Goal: Find specific page/section: Find specific page/section

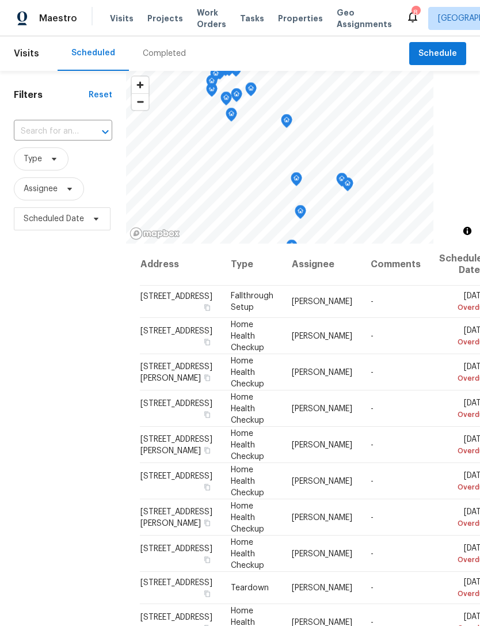
click at [66, 132] on input "text" at bounding box center [47, 132] width 66 height 18
type input "657"
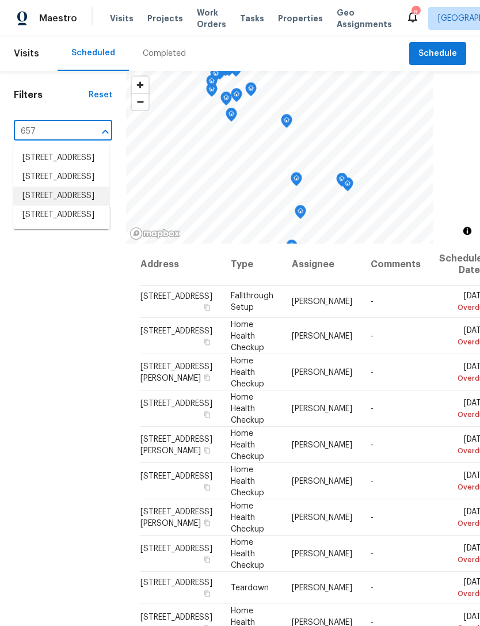
click at [48, 206] on li "[STREET_ADDRESS]" at bounding box center [61, 196] width 96 height 19
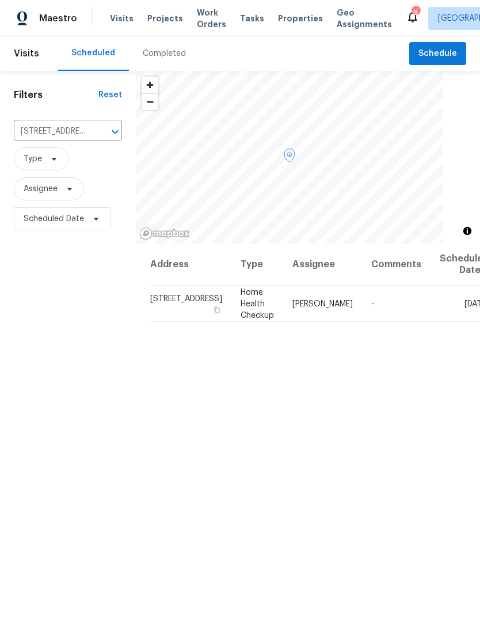
click at [231, 302] on td "Home Health Checkup" at bounding box center [257, 304] width 52 height 36
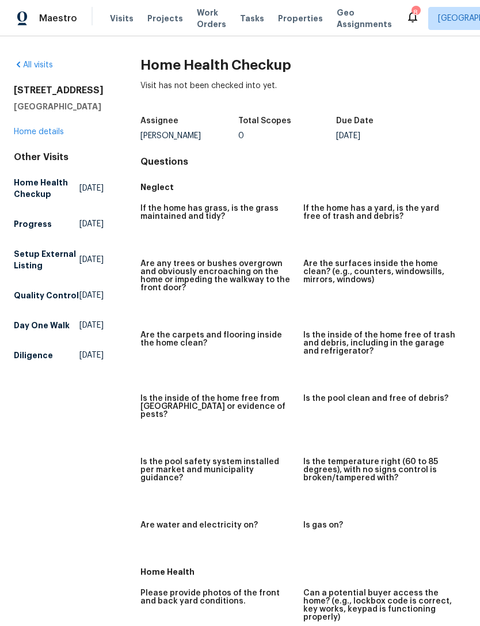
click at [37, 66] on link "All visits" at bounding box center [33, 65] width 39 height 8
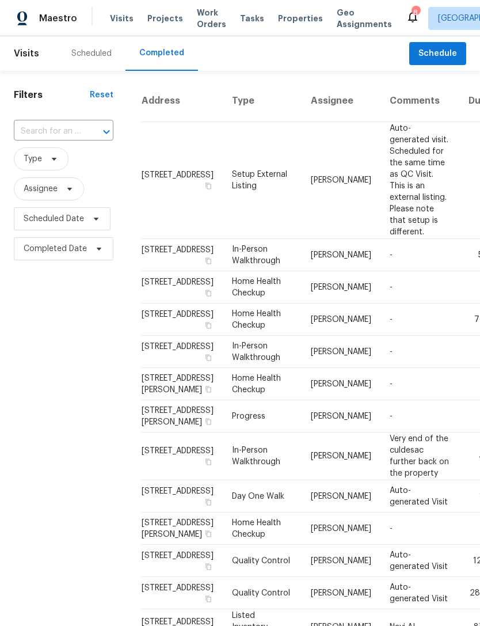
click at [101, 132] on icon "Open" at bounding box center [107, 132] width 14 height 14
type input "210 old hi"
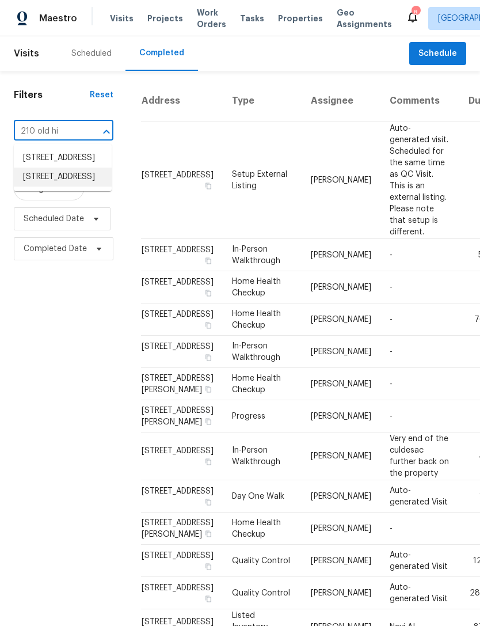
click at [49, 187] on li "[STREET_ADDRESS]" at bounding box center [63, 177] width 98 height 19
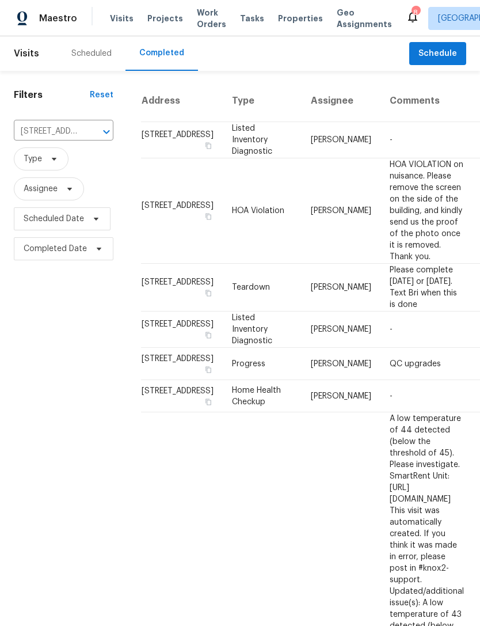
click at [61, 126] on input "[STREET_ADDRESS]" at bounding box center [47, 132] width 67 height 18
click at [95, 55] on div "Scheduled" at bounding box center [91, 54] width 40 height 12
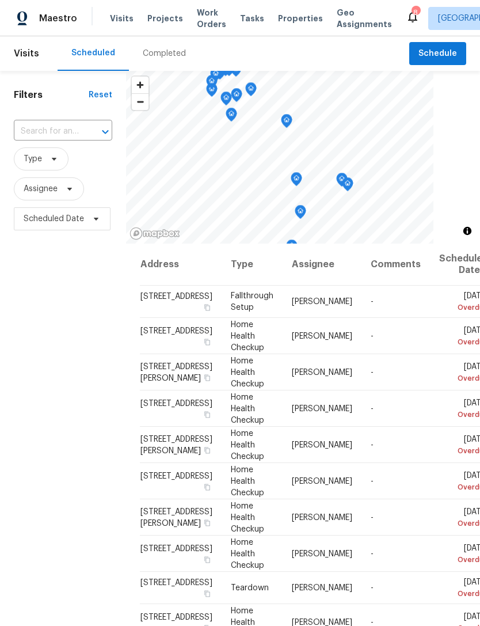
click at [59, 134] on input "text" at bounding box center [47, 132] width 66 height 18
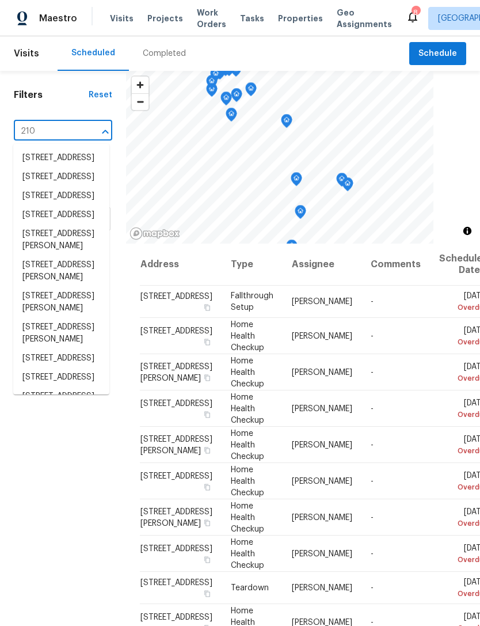
type input "210 o"
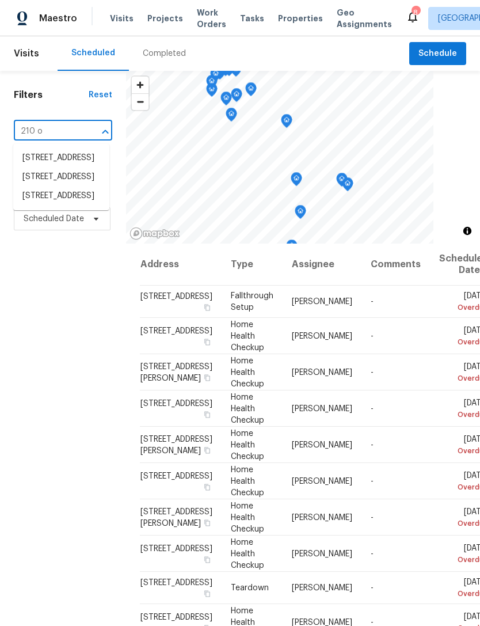
click at [40, 206] on li "[STREET_ADDRESS]" at bounding box center [61, 196] width 96 height 19
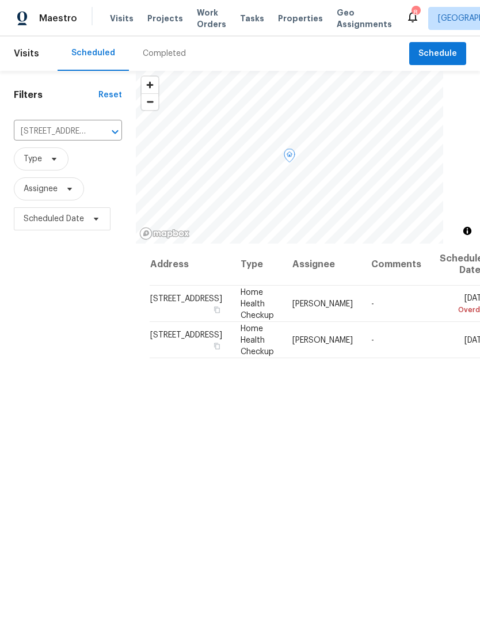
click at [362, 321] on td "-" at bounding box center [396, 304] width 69 height 36
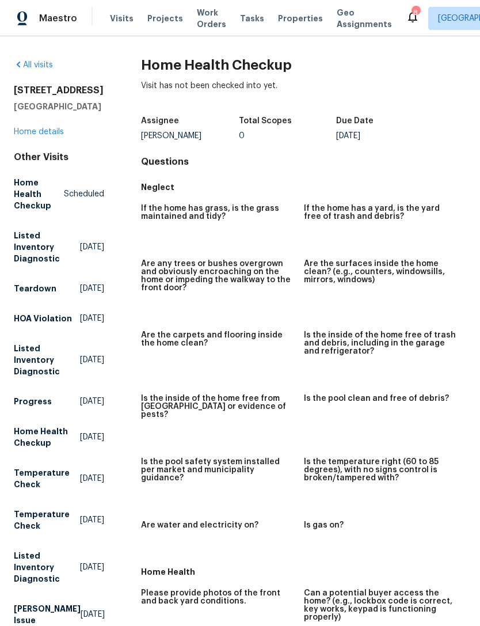
click at [37, 136] on link "Home details" at bounding box center [39, 132] width 50 height 8
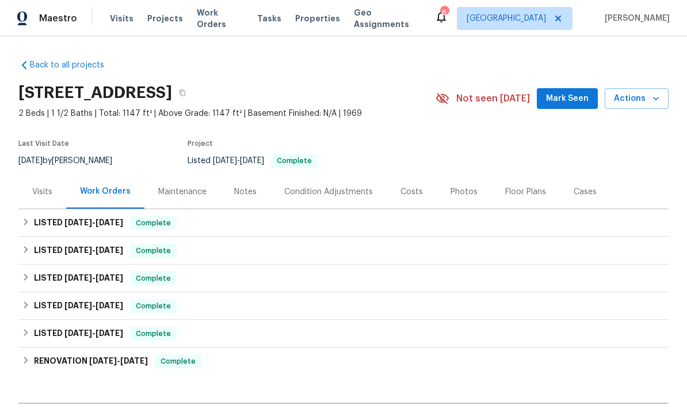
click at [56, 61] on link "Back to all projects" at bounding box center [73, 65] width 111 height 12
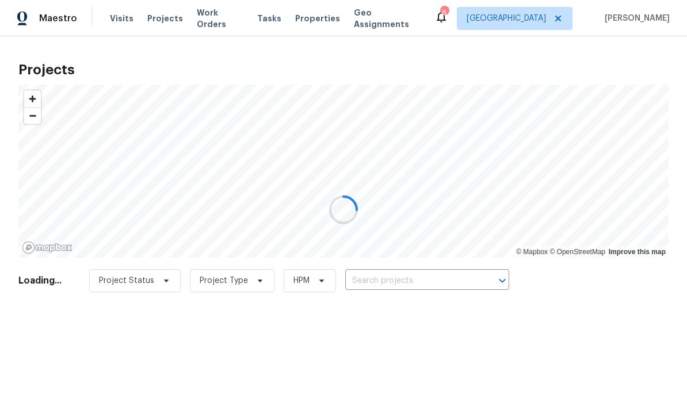
click at [416, 277] on div at bounding box center [343, 209] width 687 height 419
click at [442, 284] on div at bounding box center [343, 209] width 687 height 419
click at [440, 276] on div at bounding box center [343, 209] width 687 height 419
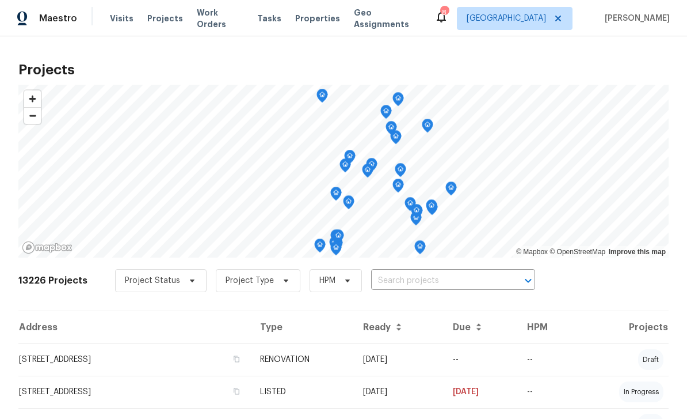
click at [433, 280] on input "text" at bounding box center [437, 281] width 132 height 18
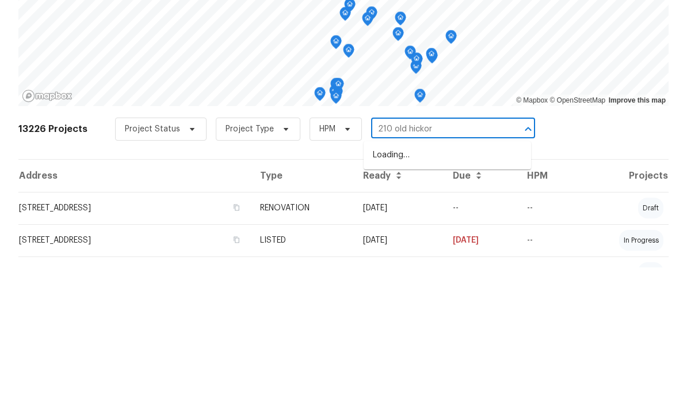
type input "210 old hickory"
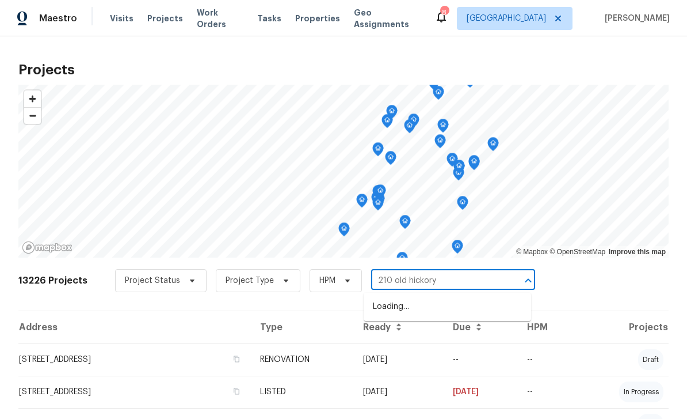
click at [472, 272] on input "210 old hickory" at bounding box center [437, 281] width 132 height 18
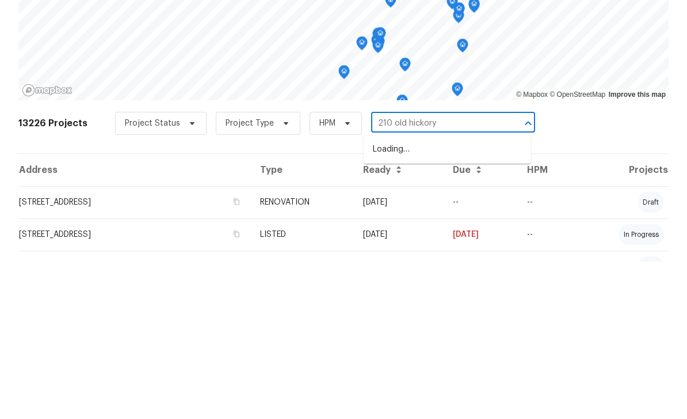
click at [480, 272] on input "210 old hickory" at bounding box center [437, 281] width 132 height 18
click at [480, 316] on li "[STREET_ADDRESS]" at bounding box center [448, 325] width 168 height 19
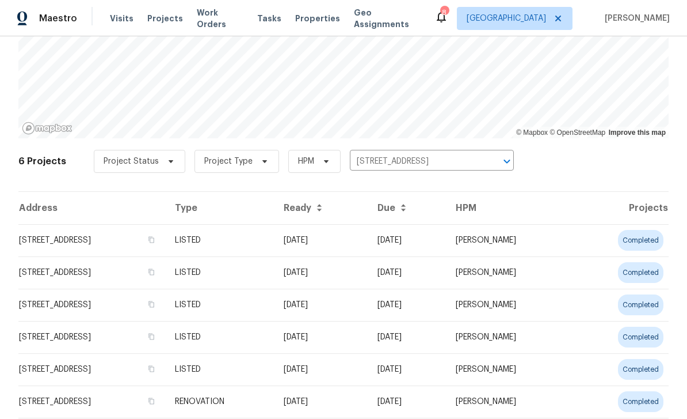
scroll to position [119, 0]
click at [77, 240] on td "[STREET_ADDRESS]" at bounding box center [91, 241] width 147 height 32
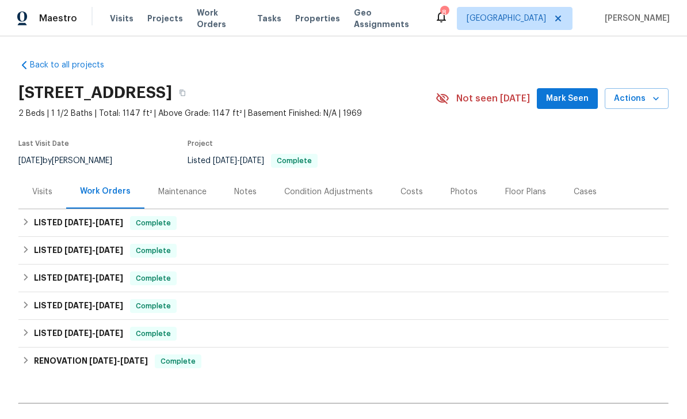
click at [408, 197] on div "Costs" at bounding box center [412, 191] width 50 height 34
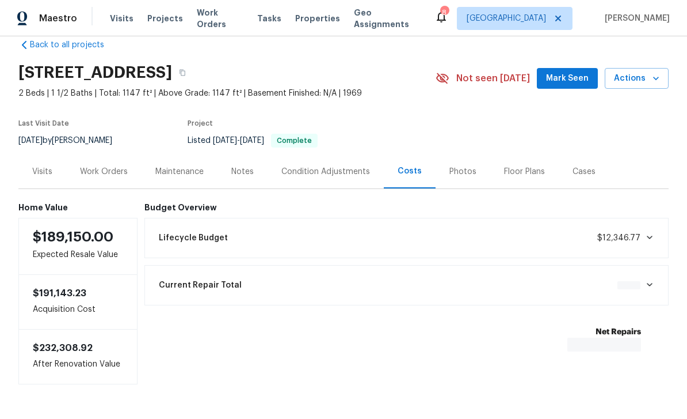
scroll to position [19, 0]
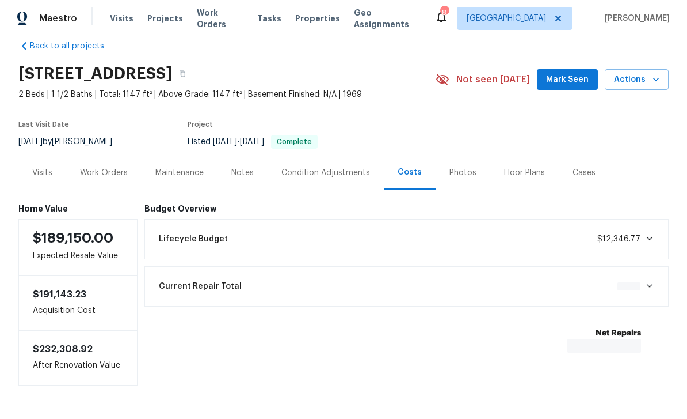
click at [57, 173] on div "Visits" at bounding box center [42, 172] width 48 height 34
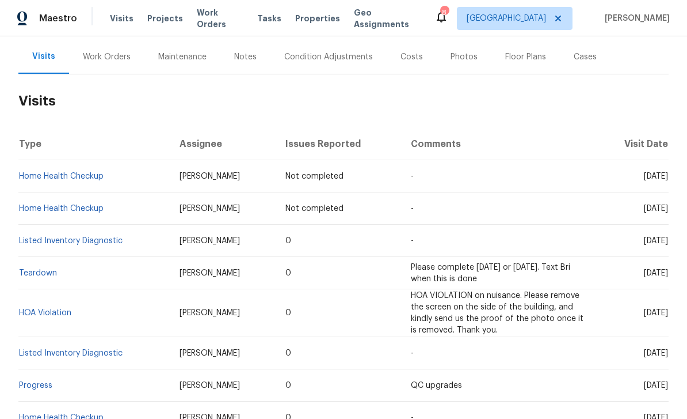
scroll to position [120, 0]
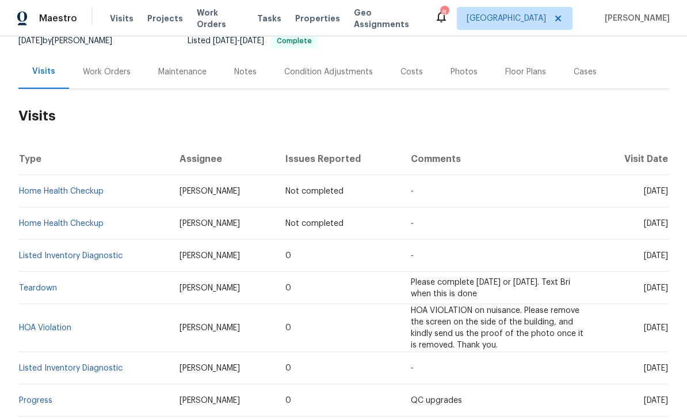
click at [60, 194] on link "Home Health Checkup" at bounding box center [61, 191] width 85 height 8
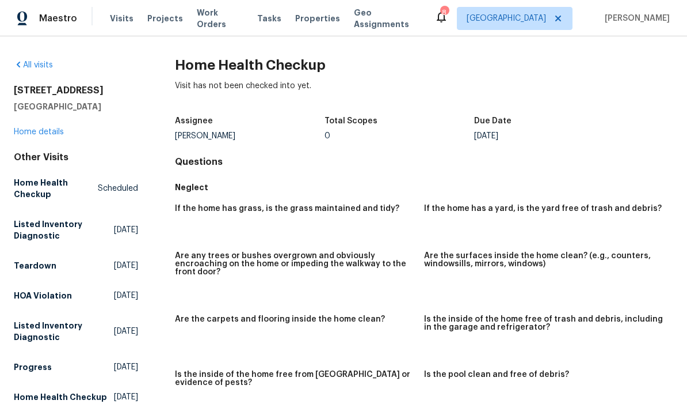
click at [41, 135] on link "Home details" at bounding box center [39, 132] width 50 height 8
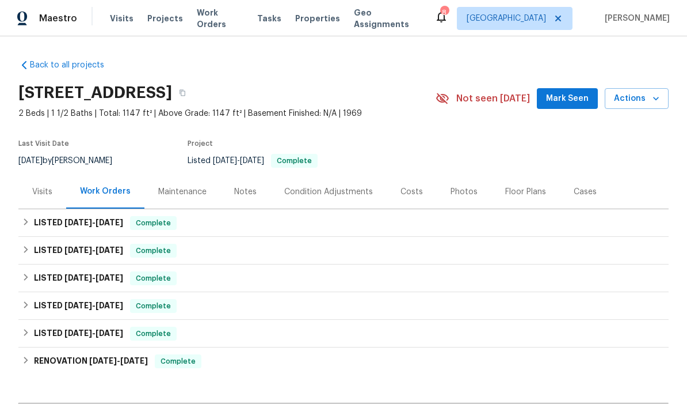
click at [171, 190] on div "Maintenance" at bounding box center [182, 192] width 48 height 12
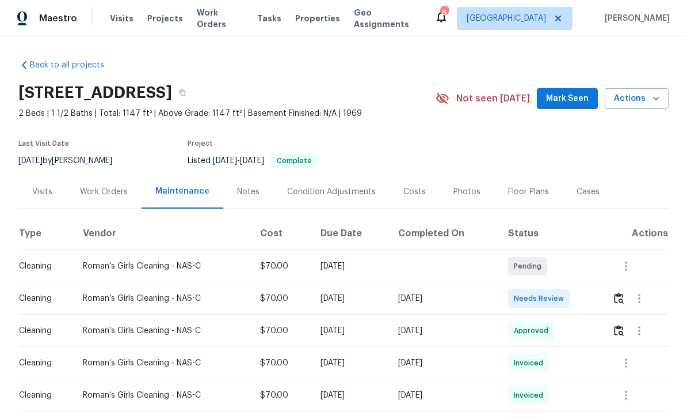
click at [239, 201] on div "Notes" at bounding box center [248, 191] width 50 height 34
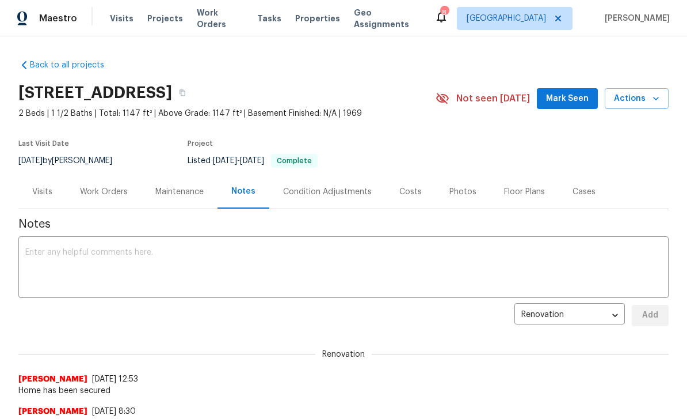
click at [372, 184] on div "Condition Adjustments" at bounding box center [327, 191] width 116 height 34
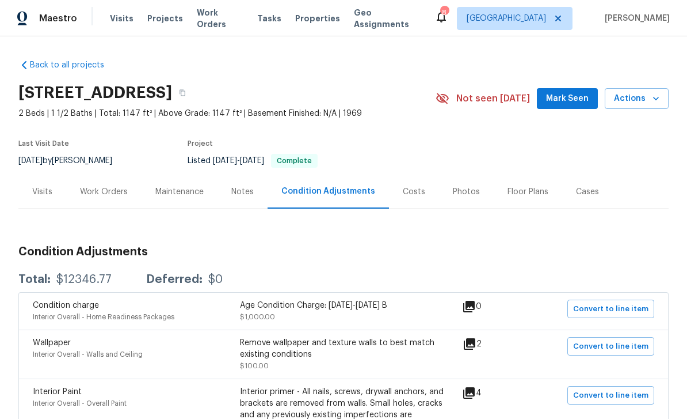
click at [410, 189] on div "Costs" at bounding box center [414, 192] width 22 height 12
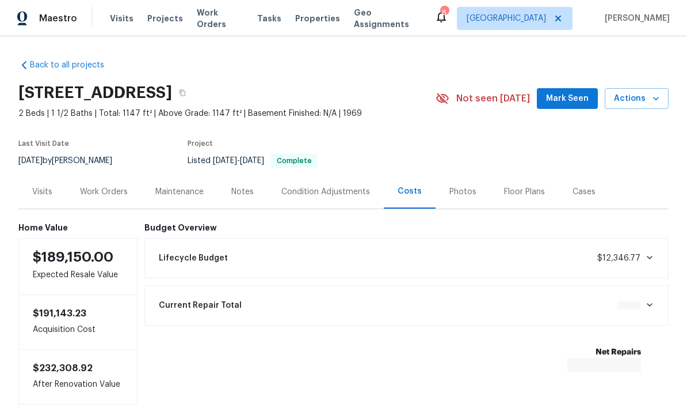
click at [467, 189] on div "Photos" at bounding box center [463, 192] width 27 height 12
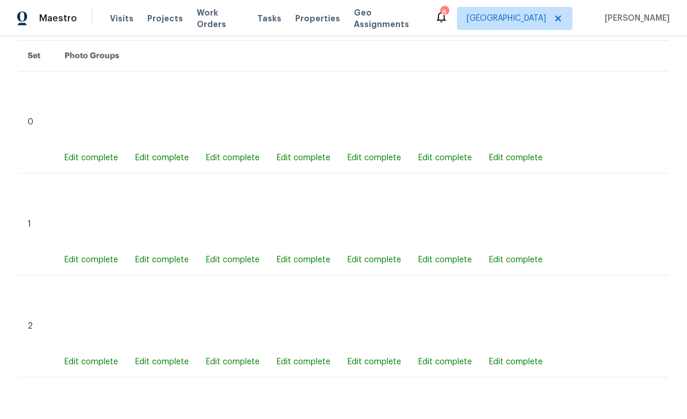
scroll to position [491, 0]
